Goal: Information Seeking & Learning: Learn about a topic

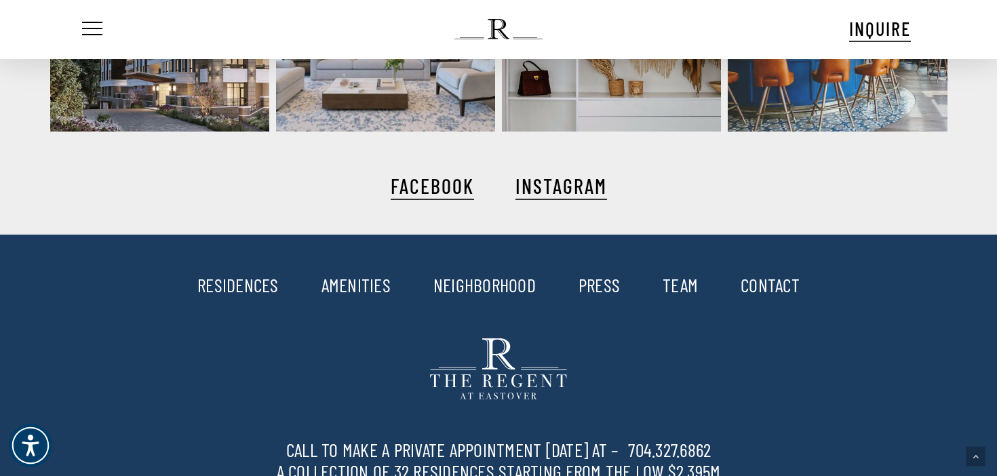
scroll to position [2633, 0]
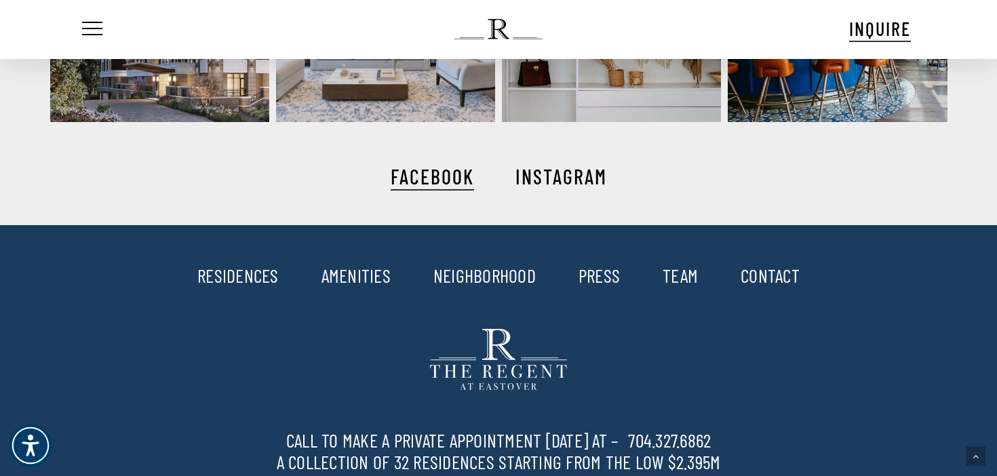
click at [546, 173] on link "INSTAGRAM" at bounding box center [561, 176] width 92 height 24
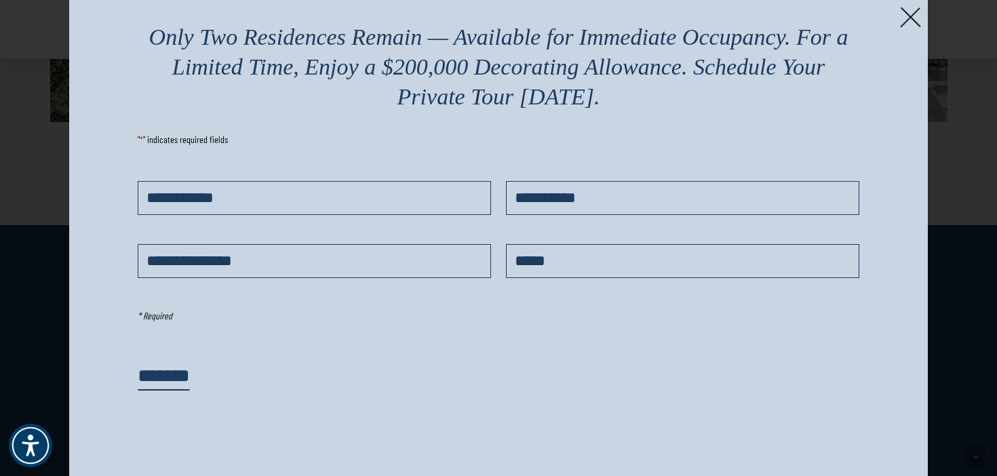
scroll to position [0, 0]
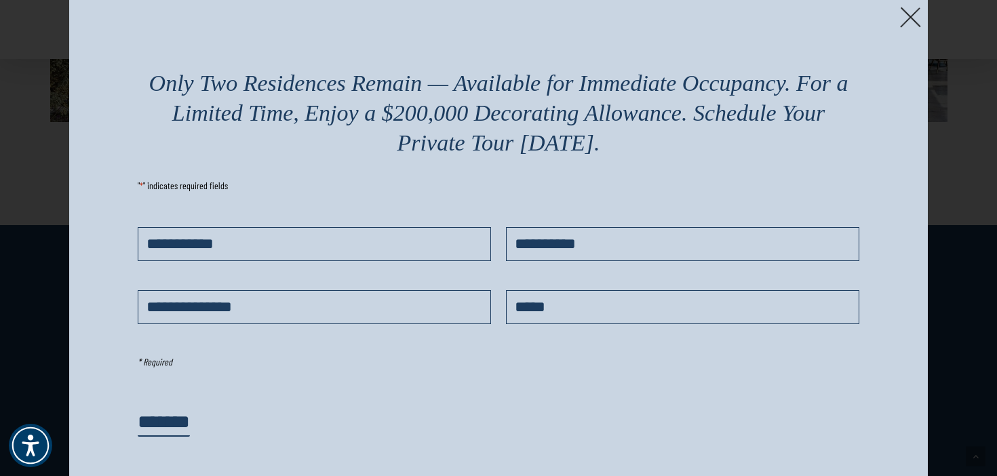
click at [907, 21] on img at bounding box center [910, 17] width 21 height 21
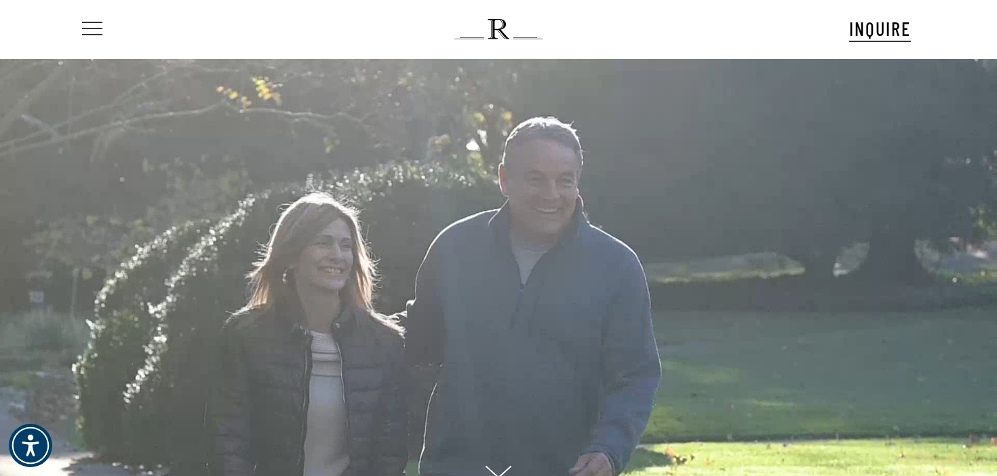
click at [86, 30] on span "Navigation Menu" at bounding box center [92, 29] width 15 height 19
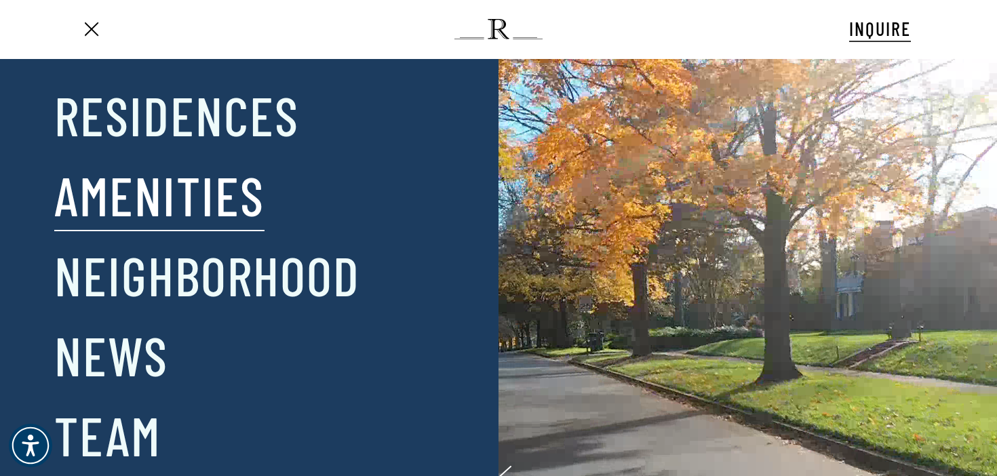
click at [217, 197] on link "Amenities" at bounding box center [159, 194] width 210 height 71
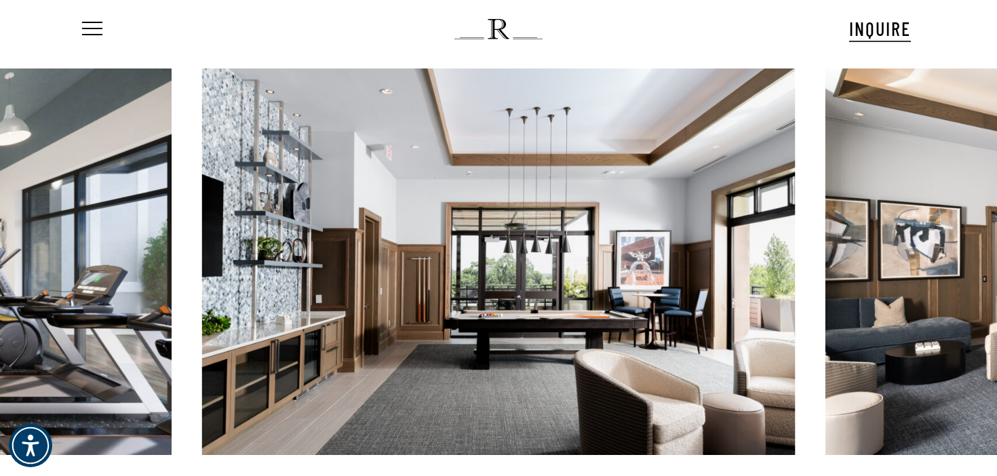
click at [564, 163] on link at bounding box center [498, 261] width 593 height 387
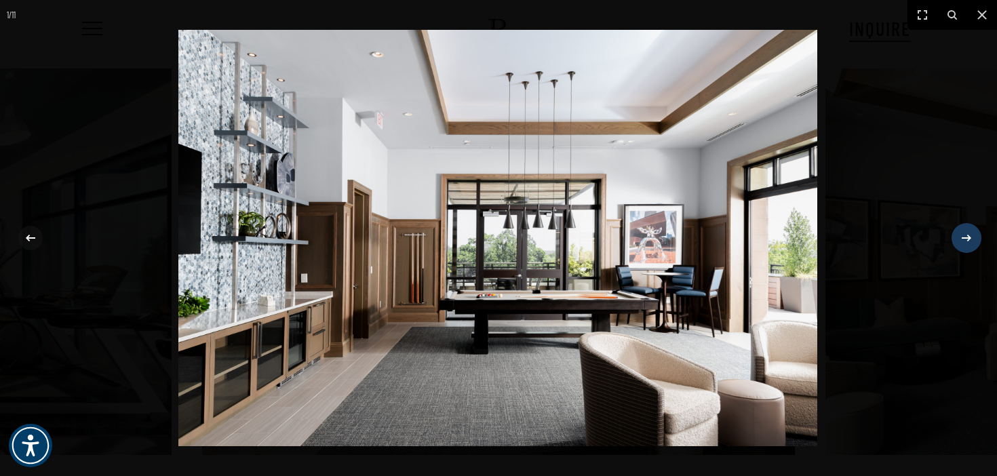
click at [972, 237] on icon at bounding box center [966, 238] width 16 height 16
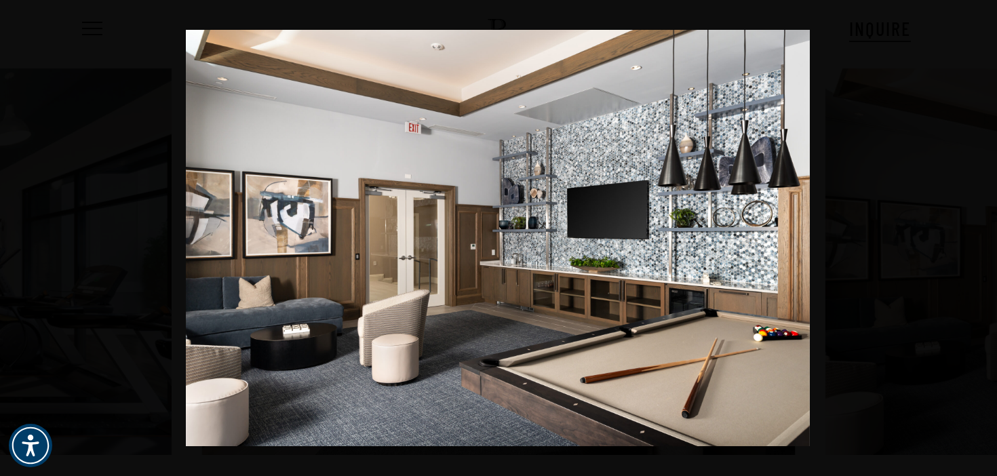
click at [971, 235] on icon at bounding box center [966, 238] width 16 height 16
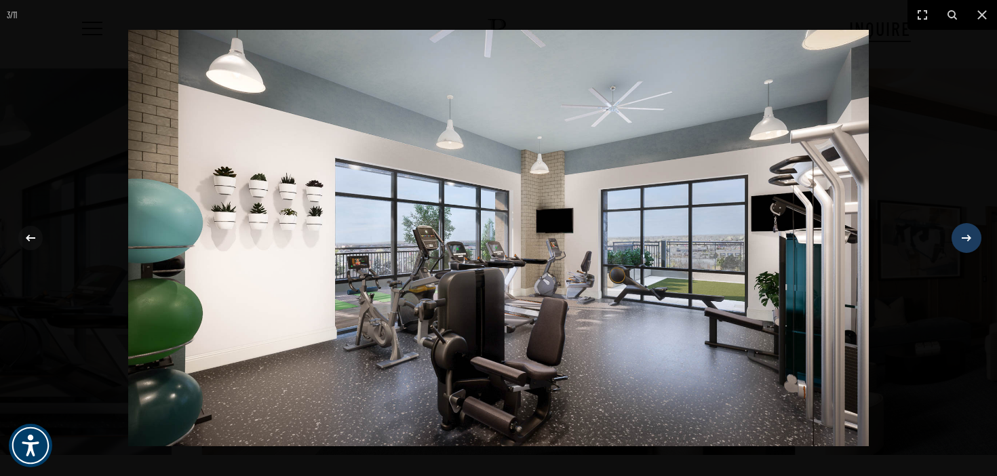
click at [970, 236] on icon at bounding box center [966, 238] width 16 height 16
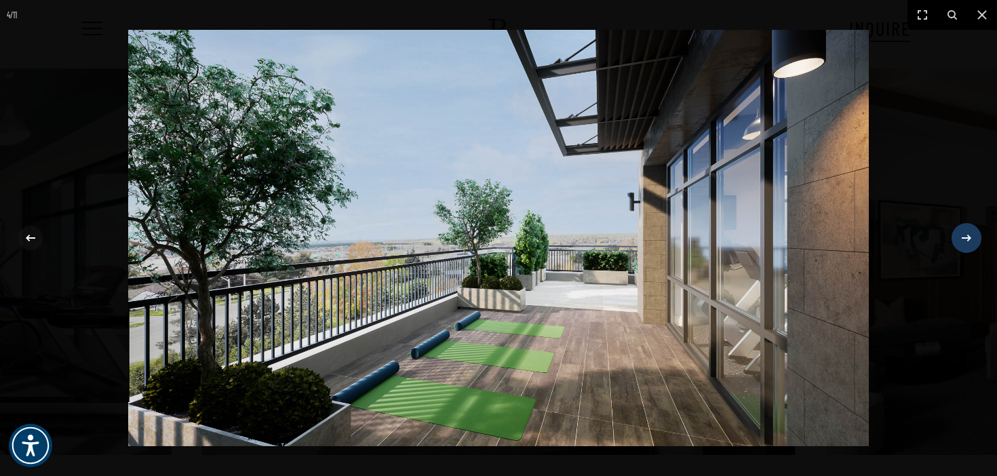
click at [970, 237] on icon at bounding box center [966, 238] width 16 height 16
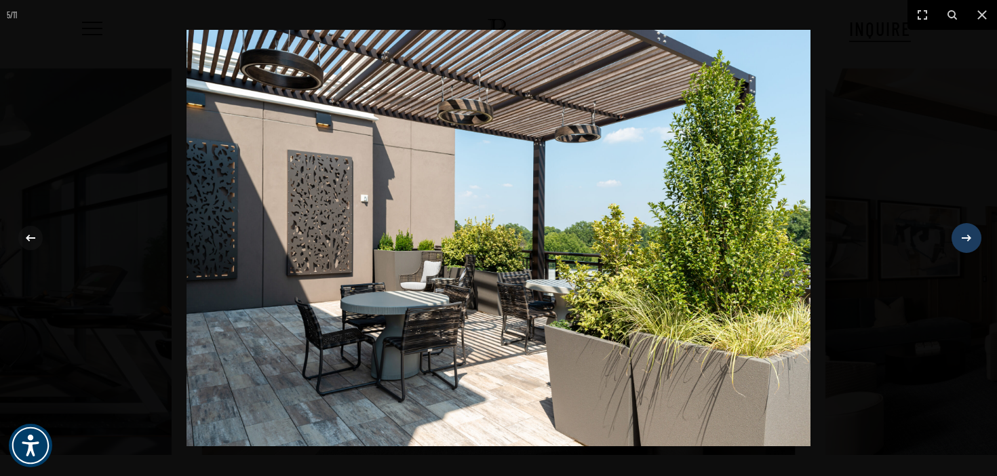
click at [970, 237] on icon at bounding box center [966, 238] width 16 height 16
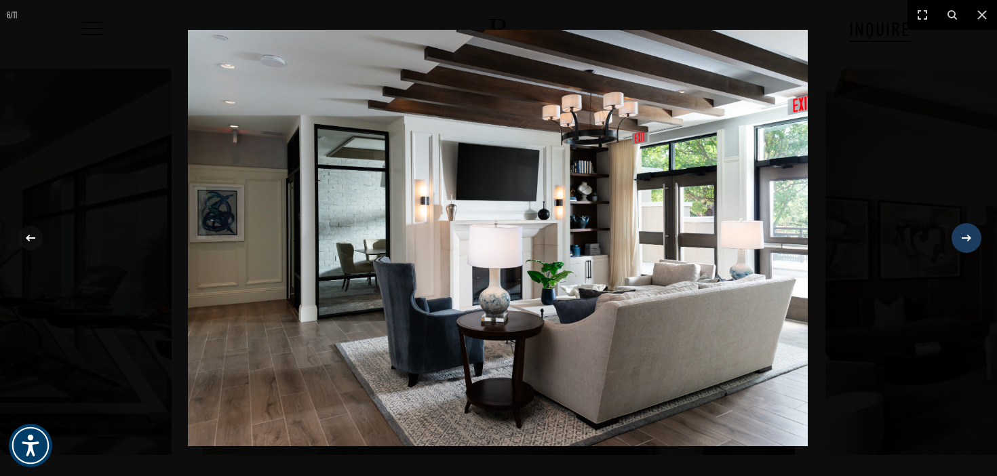
click at [970, 237] on icon at bounding box center [966, 238] width 16 height 16
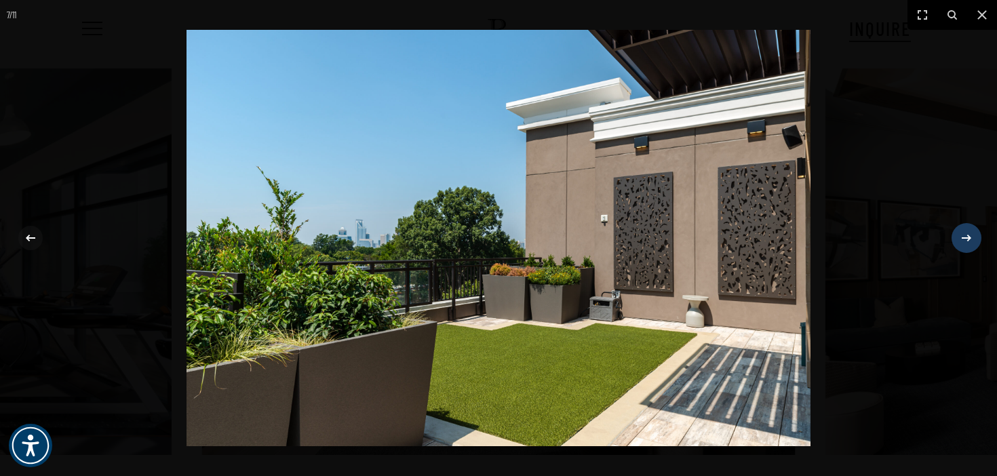
click at [970, 237] on div "7 / 11" at bounding box center [498, 238] width 997 height 476
click at [970, 237] on icon at bounding box center [966, 238] width 16 height 16
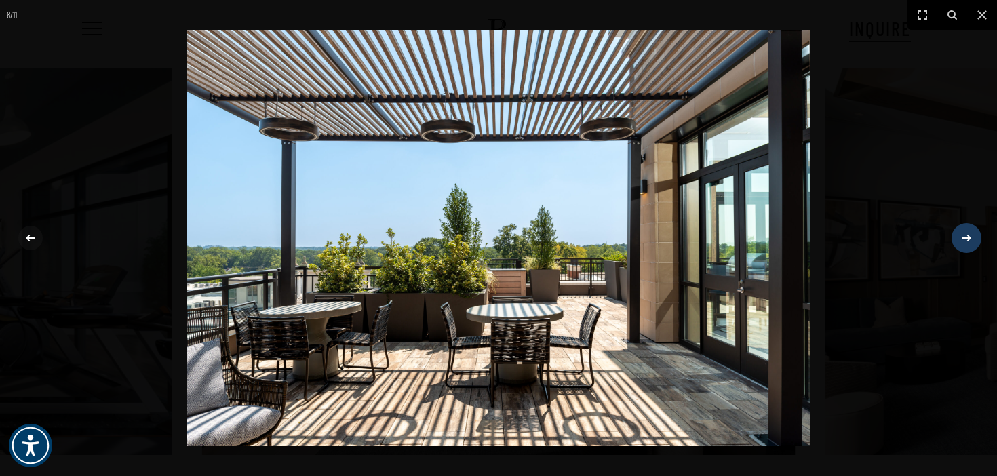
click at [970, 237] on icon at bounding box center [966, 238] width 16 height 16
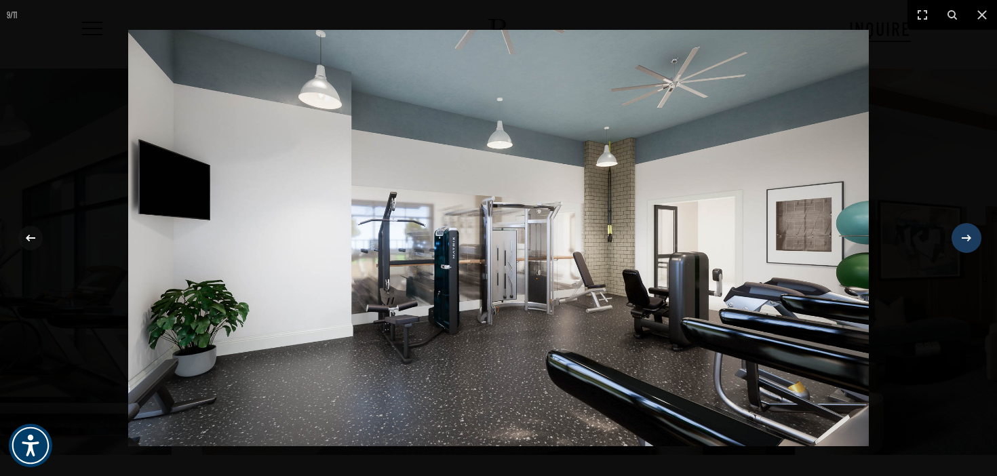
click at [970, 237] on icon at bounding box center [966, 238] width 16 height 16
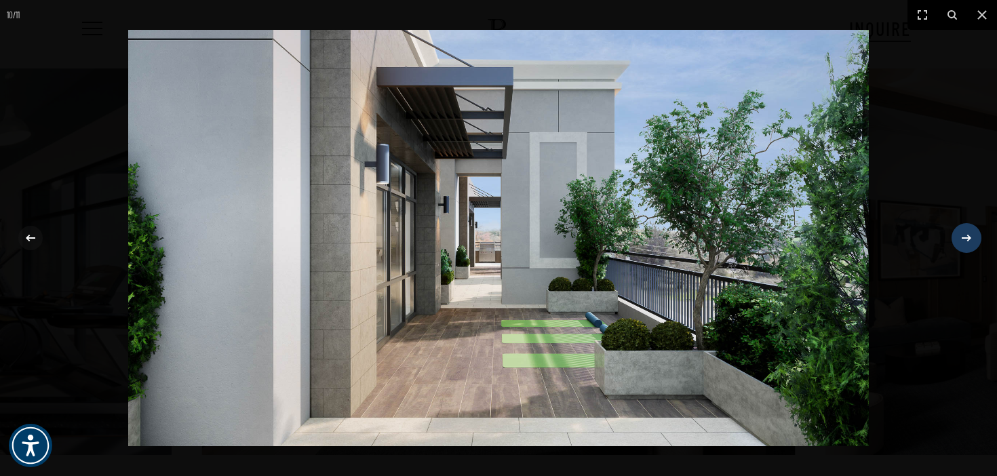
click at [970, 237] on icon at bounding box center [966, 238] width 16 height 16
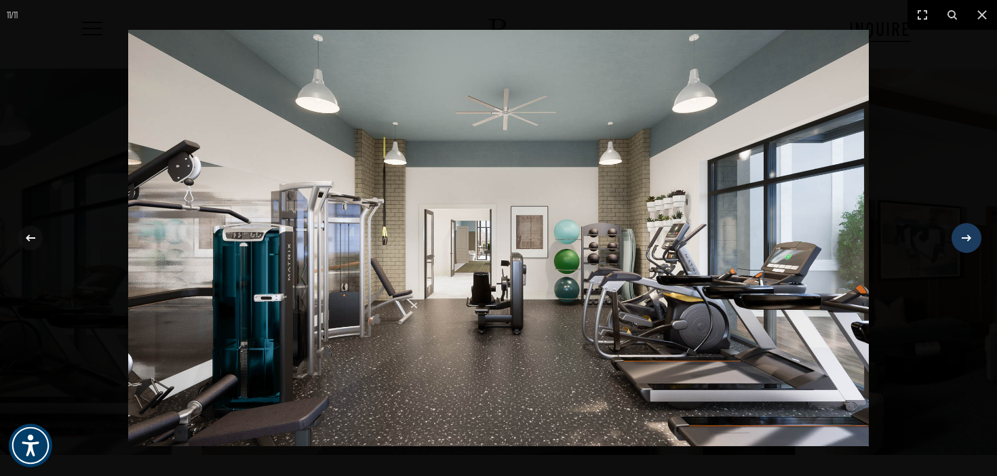
click at [970, 237] on icon at bounding box center [966, 238] width 16 height 16
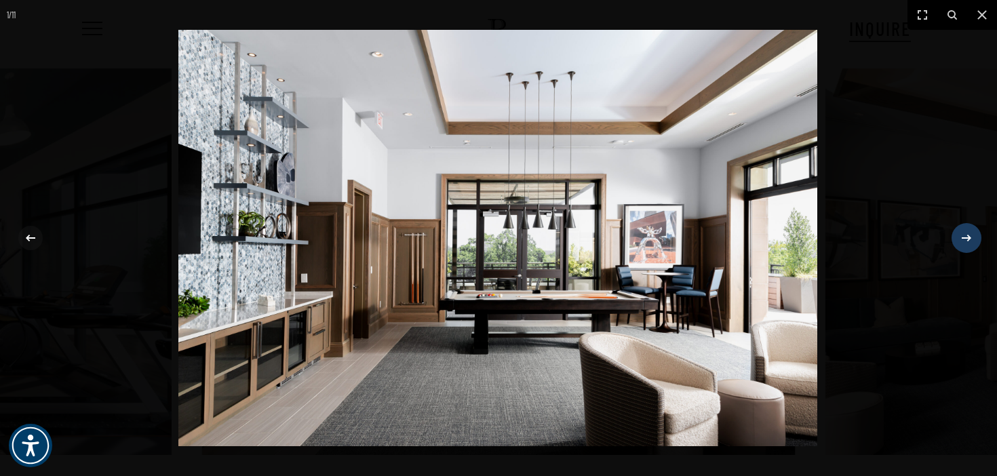
click at [971, 238] on icon at bounding box center [966, 238] width 16 height 16
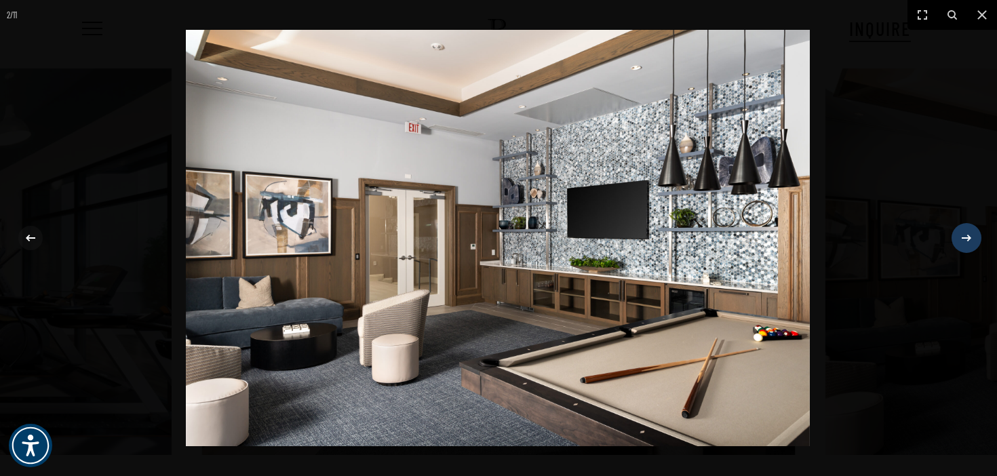
click at [971, 238] on icon at bounding box center [966, 238] width 16 height 16
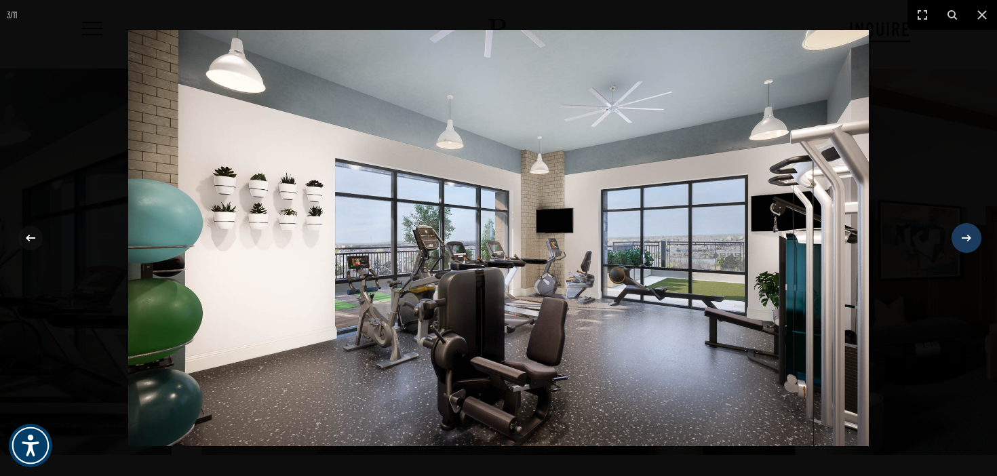
click at [971, 238] on icon at bounding box center [966, 238] width 16 height 16
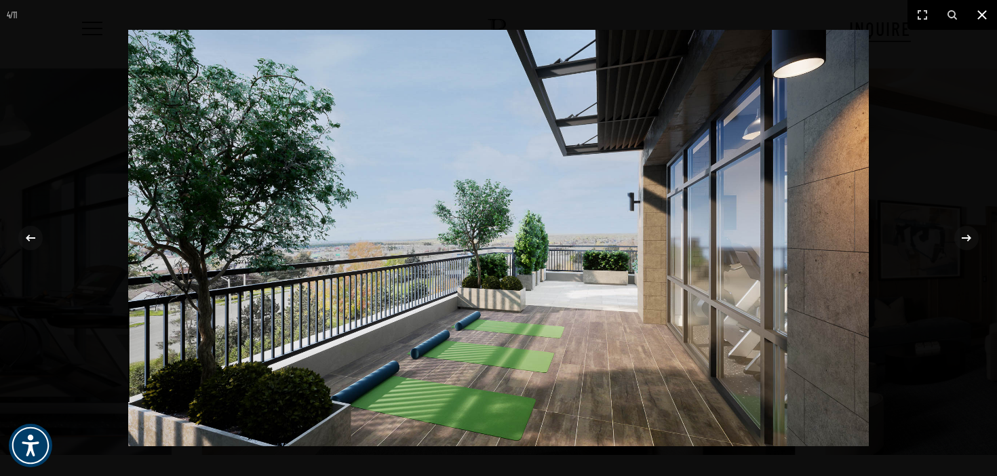
click at [975, 14] on icon at bounding box center [982, 15] width 16 height 16
